Goal: Task Accomplishment & Management: Use online tool/utility

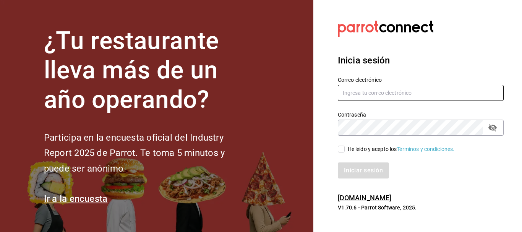
type input "cristian.mercado@grupocosteno.com"
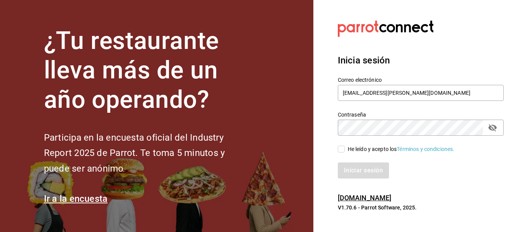
click at [343, 150] on input "He leído y acepto los Términos y condiciones." at bounding box center [341, 149] width 7 height 7
checkbox input "true"
click at [351, 170] on button "Iniciar sesión" at bounding box center [364, 171] width 52 height 16
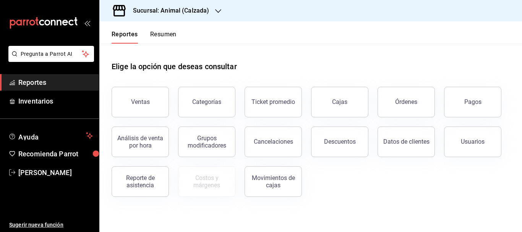
click at [190, 9] on h3 "Sucursal: Animal (Calzada)" at bounding box center [168, 10] width 82 height 9
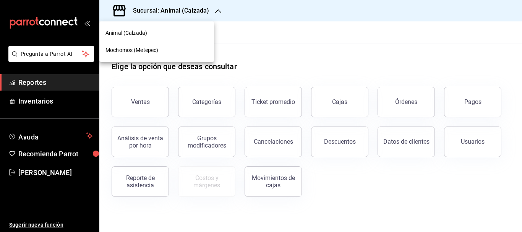
click at [153, 53] on span "Mochomos (Metepec)" at bounding box center [132, 50] width 53 height 8
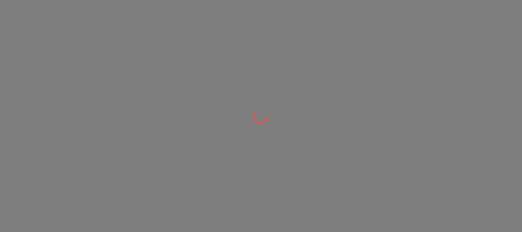
click at [153, 53] on div at bounding box center [261, 116] width 522 height 232
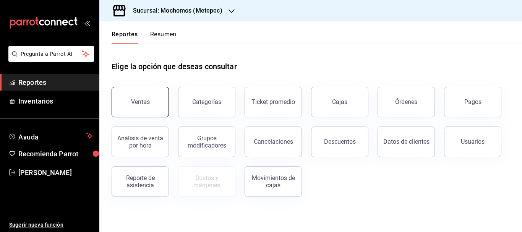
click at [137, 99] on div "Ventas" at bounding box center [140, 101] width 19 height 7
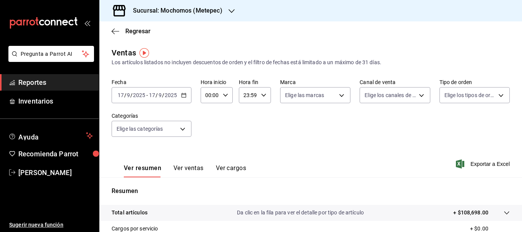
click at [137, 99] on div "[DATE] [DATE] - [DATE] [DATE]" at bounding box center [152, 95] width 80 height 16
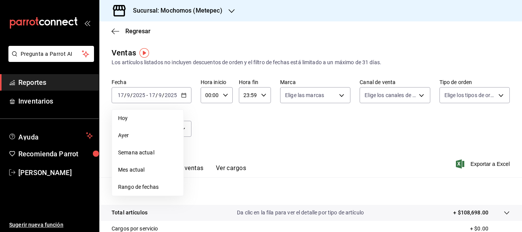
click at [122, 133] on span "Ayer" at bounding box center [147, 136] width 59 height 8
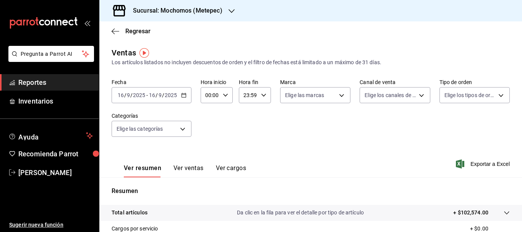
click at [150, 93] on input "16" at bounding box center [152, 95] width 7 height 6
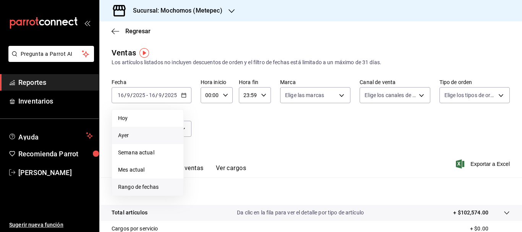
click at [146, 187] on span "Rango de fechas" at bounding box center [147, 187] width 59 height 8
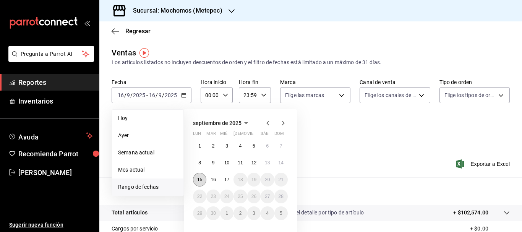
click at [204, 182] on button "15" at bounding box center [199, 180] width 13 height 14
click at [246, 185] on div "1 2 3 4 5 6 7 8 9 10 11 12 13 14 15 16 17 18 19 20 21 22 23 24 25 26 27 28 29 3…" at bounding box center [240, 179] width 95 height 81
click at [229, 179] on abbr "17" at bounding box center [226, 179] width 5 height 5
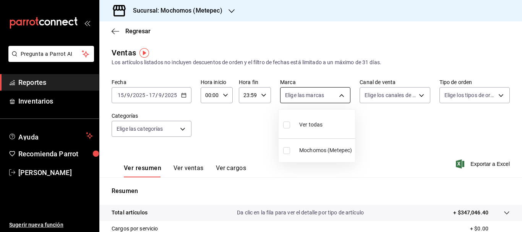
click at [339, 97] on body "Pregunta a Parrot AI Reportes Inventarios Ayuda Recomienda Parrot [PERSON_NAME]…" at bounding box center [261, 116] width 522 height 232
click at [321, 128] on span "Ver todas" at bounding box center [310, 125] width 23 height 8
type input "2365f74e-aa6b-4392-bdf2-72765591bddf"
checkbox input "true"
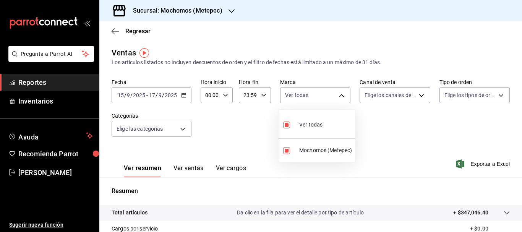
click at [409, 96] on div at bounding box center [261, 116] width 522 height 232
click at [413, 96] on body "Pregunta a Parrot AI Reportes Inventarios Ayuda Recomienda Parrot [PERSON_NAME]…" at bounding box center [261, 116] width 522 height 232
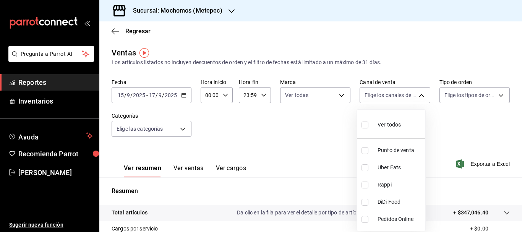
click at [390, 126] on span "Ver todos" at bounding box center [389, 125] width 23 height 8
type input "PARROT,UBER_EATS,RAPPI,DIDI_FOOD,ONLINE"
checkbox input "true"
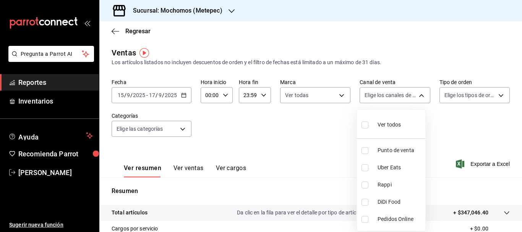
checkbox input "true"
click at [496, 94] on div at bounding box center [261, 116] width 522 height 232
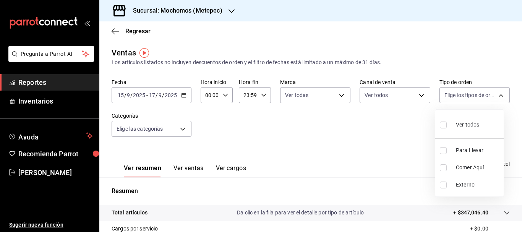
click at [496, 94] on body "Pregunta a Parrot AI Reportes Inventarios Ayuda Recomienda Parrot [PERSON_NAME]…" at bounding box center [261, 116] width 522 height 232
click at [445, 128] on input "checkbox" at bounding box center [443, 125] width 7 height 7
checkbox input "true"
type input "3a236ed8-2e24-47ca-8e59-ead494492482,da8509e8-5fca-4f62-958e-973104937870,EXTER…"
checkbox input "true"
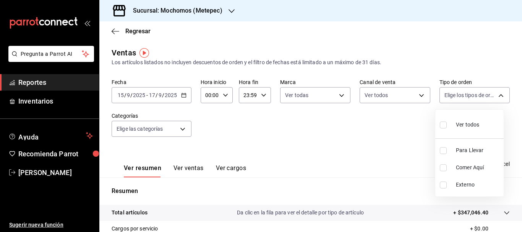
checkbox input "true"
click at [187, 131] on div at bounding box center [261, 116] width 522 height 232
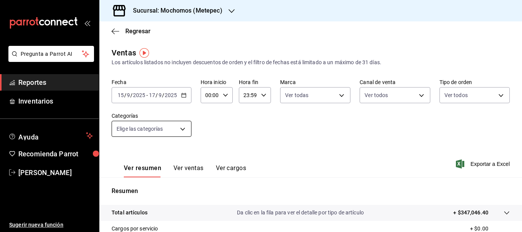
click at [179, 129] on body "Pregunta a Parrot AI Reportes Inventarios Ayuda Recomienda Parrot [PERSON_NAME]…" at bounding box center [261, 116] width 522 height 232
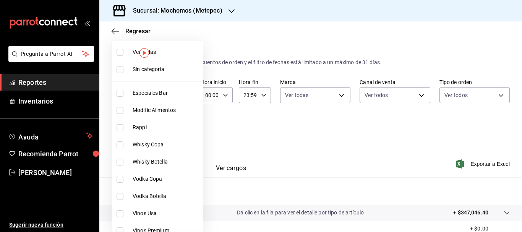
click at [161, 76] on li "Sin categoría" at bounding box center [157, 69] width 91 height 17
checkbox input "true"
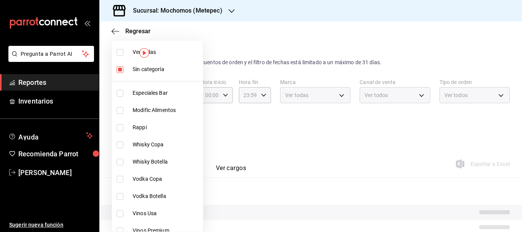
click at [165, 58] on li "Ver todas" at bounding box center [157, 52] width 91 height 17
type input "c9cbc288-c827-488d-81f5-370afefb1912,46081463-7037-4dd2-a9ab-e56ff6a8fa7c,bf958…"
checkbox input "true"
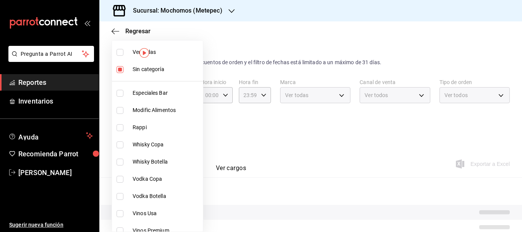
checkbox input "true"
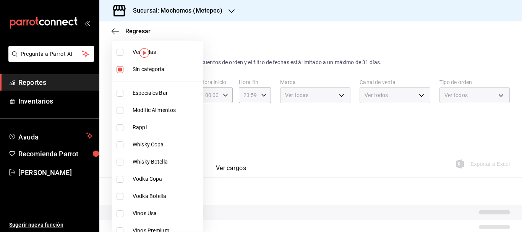
checkbox input "true"
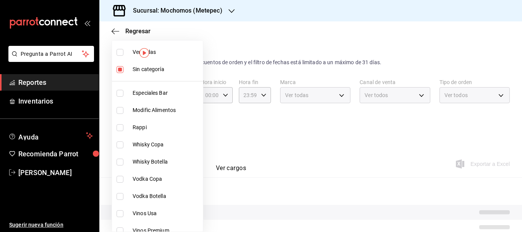
checkbox input "true"
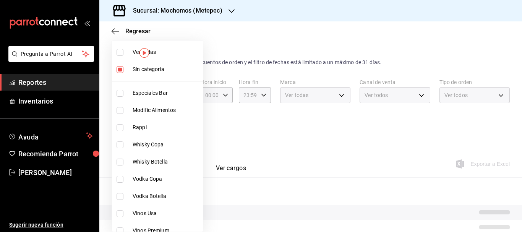
checkbox input "true"
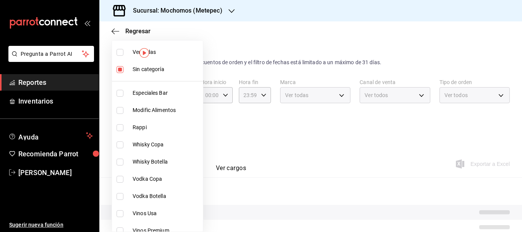
checkbox input "true"
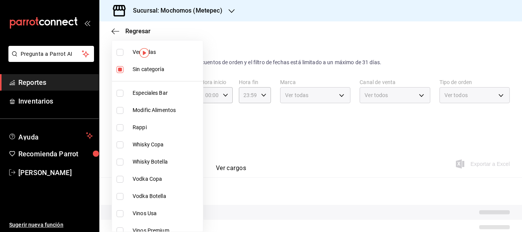
checkbox input "true"
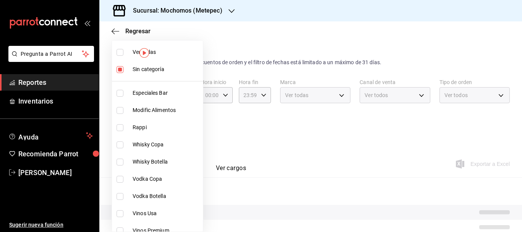
checkbox input "true"
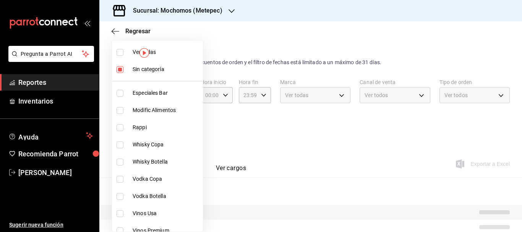
checkbox input "true"
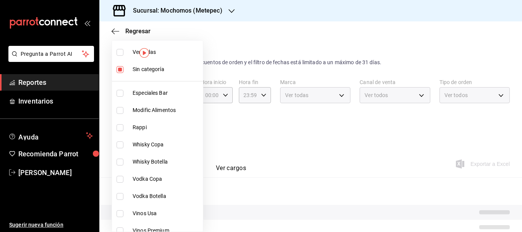
checkbox input "true"
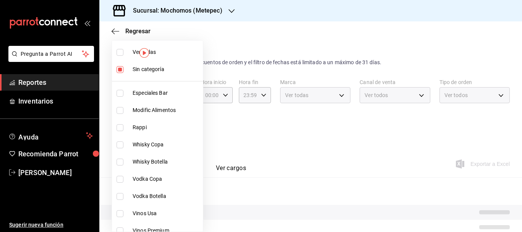
checkbox input "true"
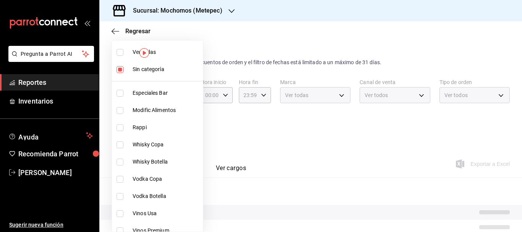
checkbox input "true"
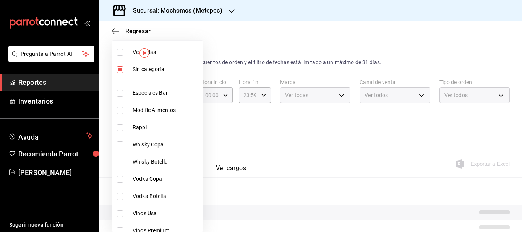
checkbox input "true"
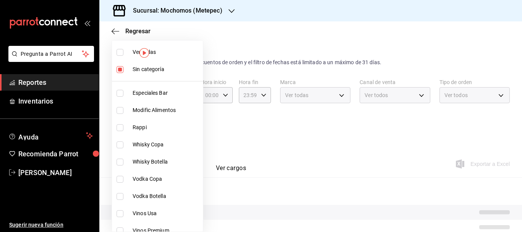
checkbox input "true"
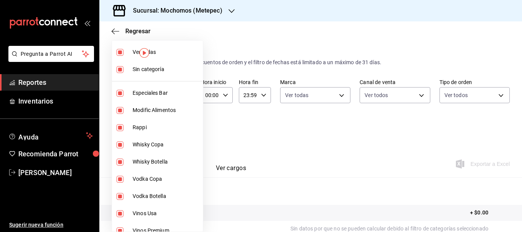
click at [260, 133] on div at bounding box center [261, 116] width 522 height 232
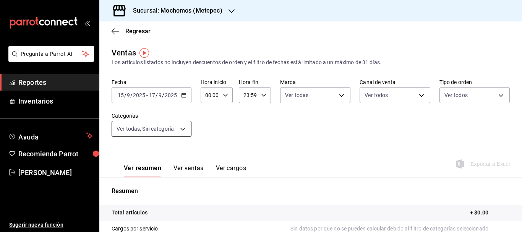
click at [177, 130] on body "Pregunta a Parrot AI Reportes Inventarios Ayuda Recomienda Parrot [PERSON_NAME]…" at bounding box center [261, 116] width 522 height 232
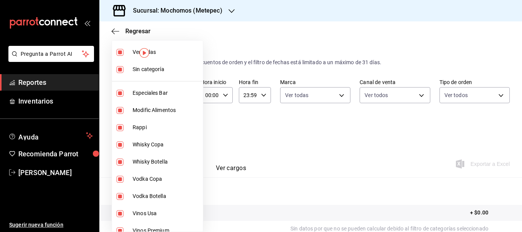
click at [176, 52] on span "Ver todas" at bounding box center [166, 52] width 67 height 8
checkbox input "false"
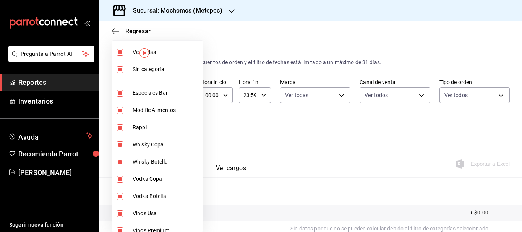
checkbox input "false"
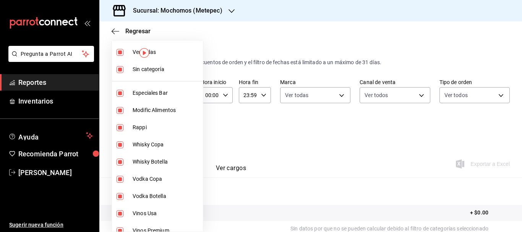
checkbox input "false"
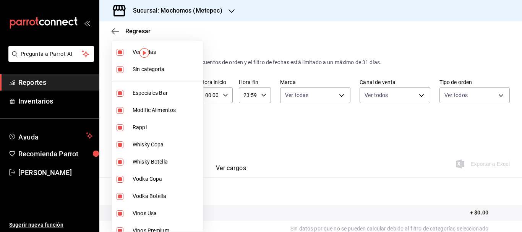
checkbox input "false"
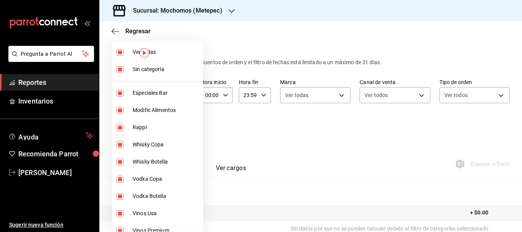
checkbox input "false"
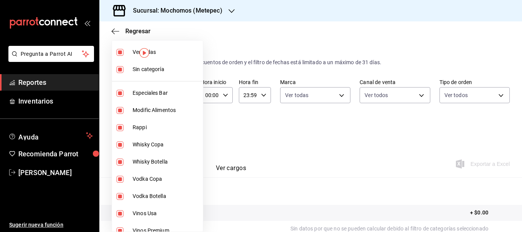
checkbox input "false"
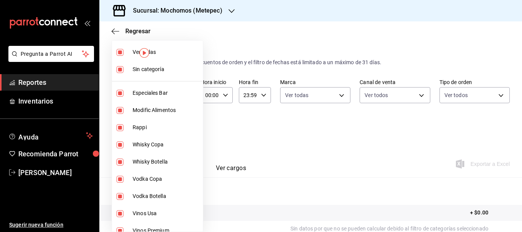
checkbox input "false"
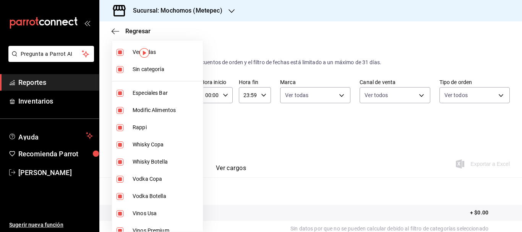
checkbox input "false"
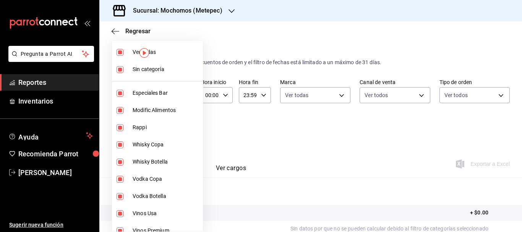
checkbox input "false"
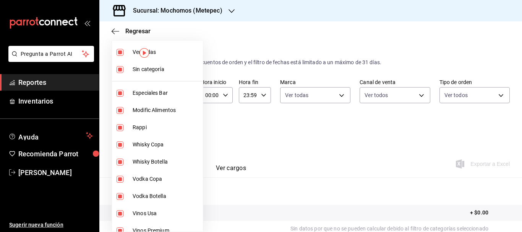
checkbox input "false"
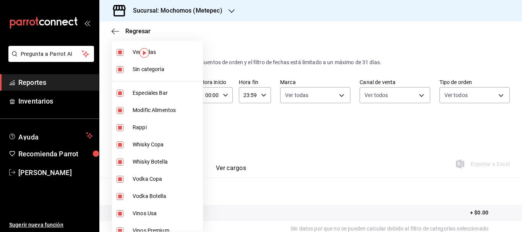
checkbox input "false"
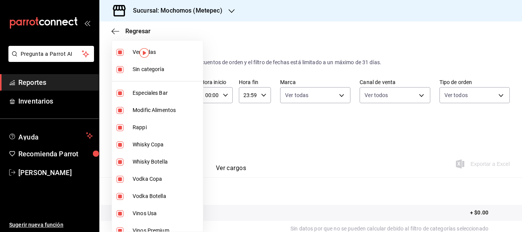
checkbox input "false"
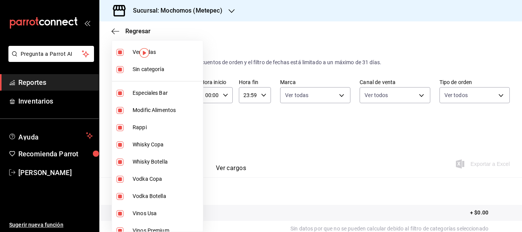
checkbox input "false"
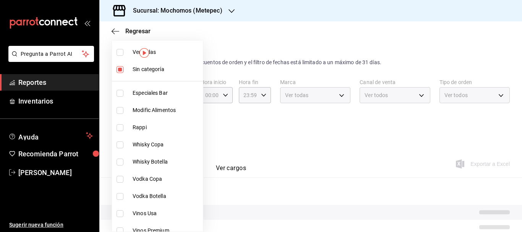
click at [176, 52] on span "Ver todas" at bounding box center [166, 52] width 67 height 8
type input "c9cbc288-c827-488d-81f5-370afefb1912,46081463-7037-4dd2-a9ab-e56ff6a8fa7c,bf958…"
checkbox input "true"
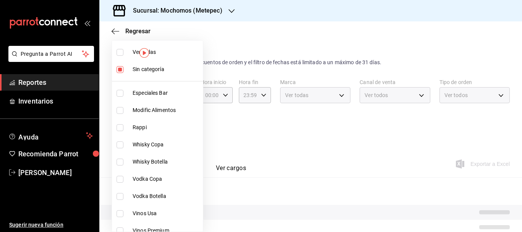
checkbox input "true"
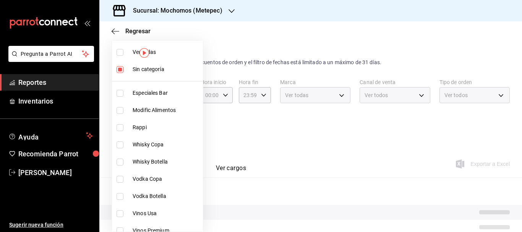
checkbox input "true"
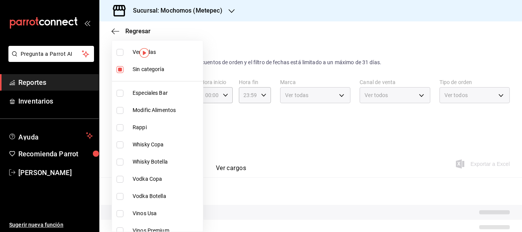
checkbox input "true"
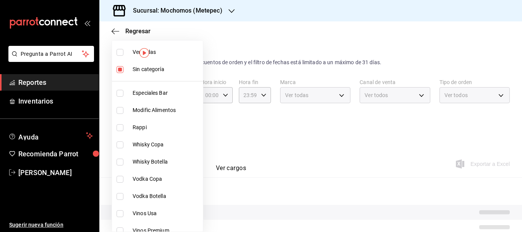
checkbox input "true"
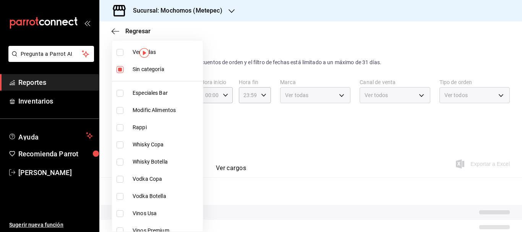
checkbox input "true"
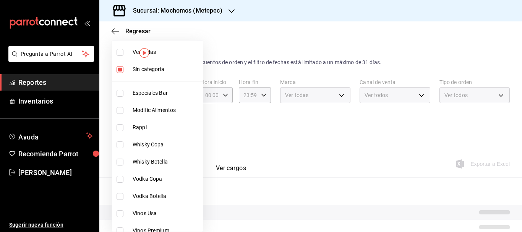
checkbox input "true"
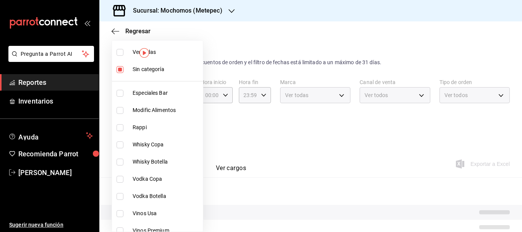
checkbox input "true"
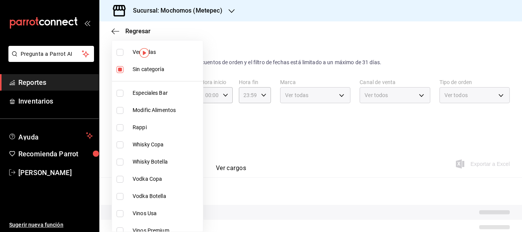
checkbox input "true"
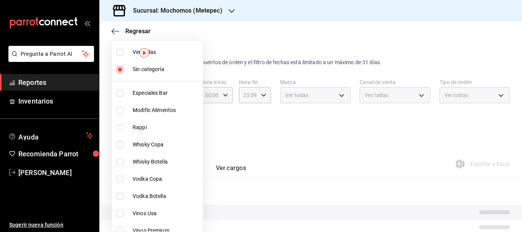
checkbox input "true"
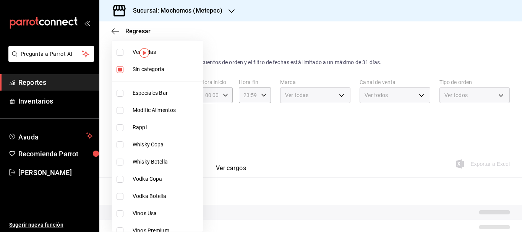
checkbox input "true"
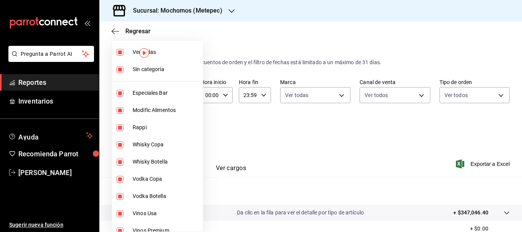
click at [338, 171] on div at bounding box center [261, 116] width 522 height 232
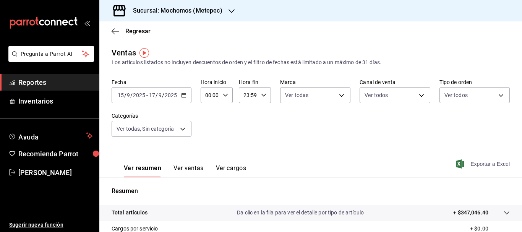
click at [470, 163] on span "Exportar a Excel" at bounding box center [484, 163] width 52 height 9
